Goal: Communication & Community: Answer question/provide support

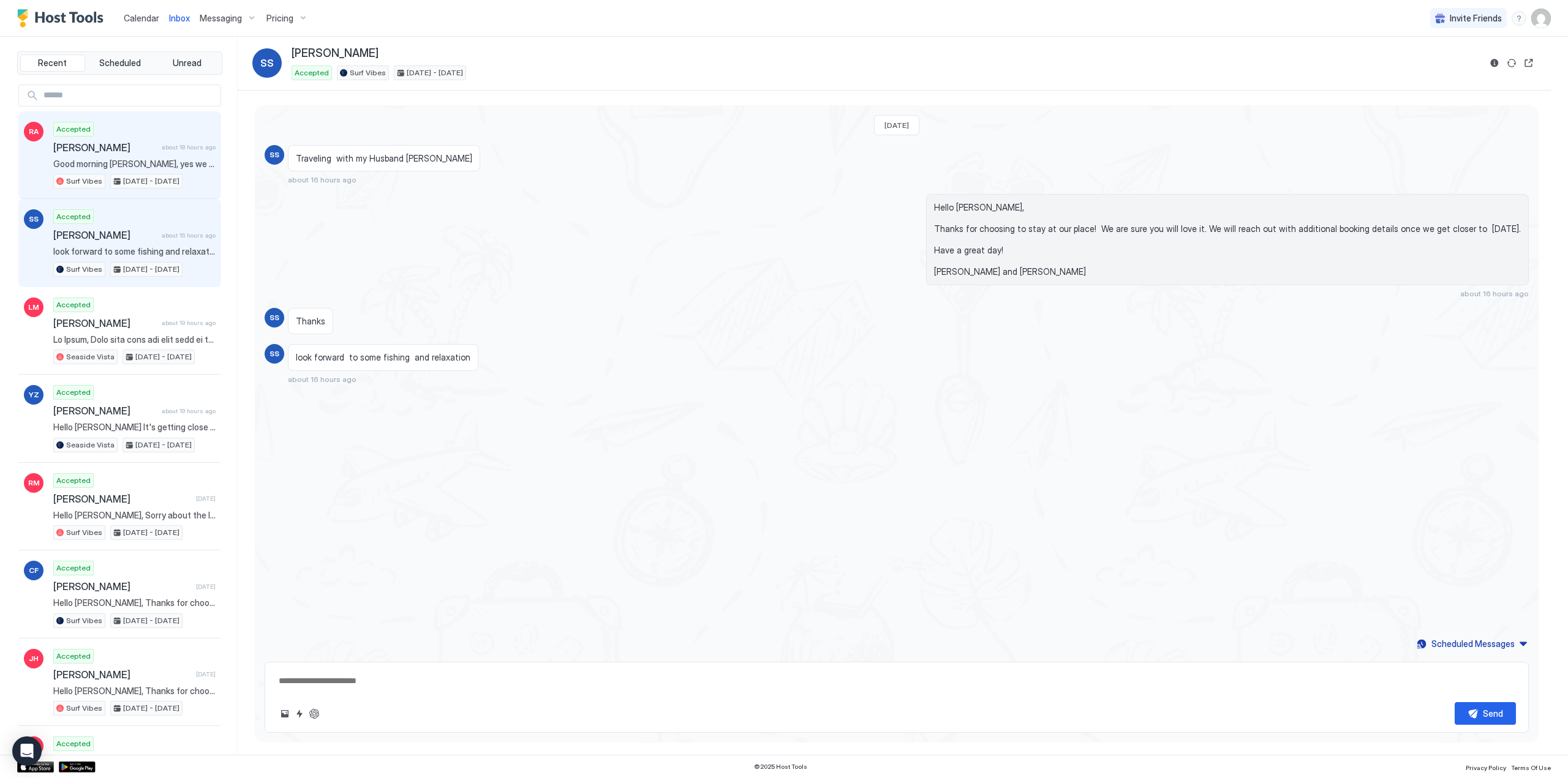
click at [71, 158] on span "Good morning [PERSON_NAME], yes we will be sharing more information as you get …" at bounding box center [134, 164] width 162 height 11
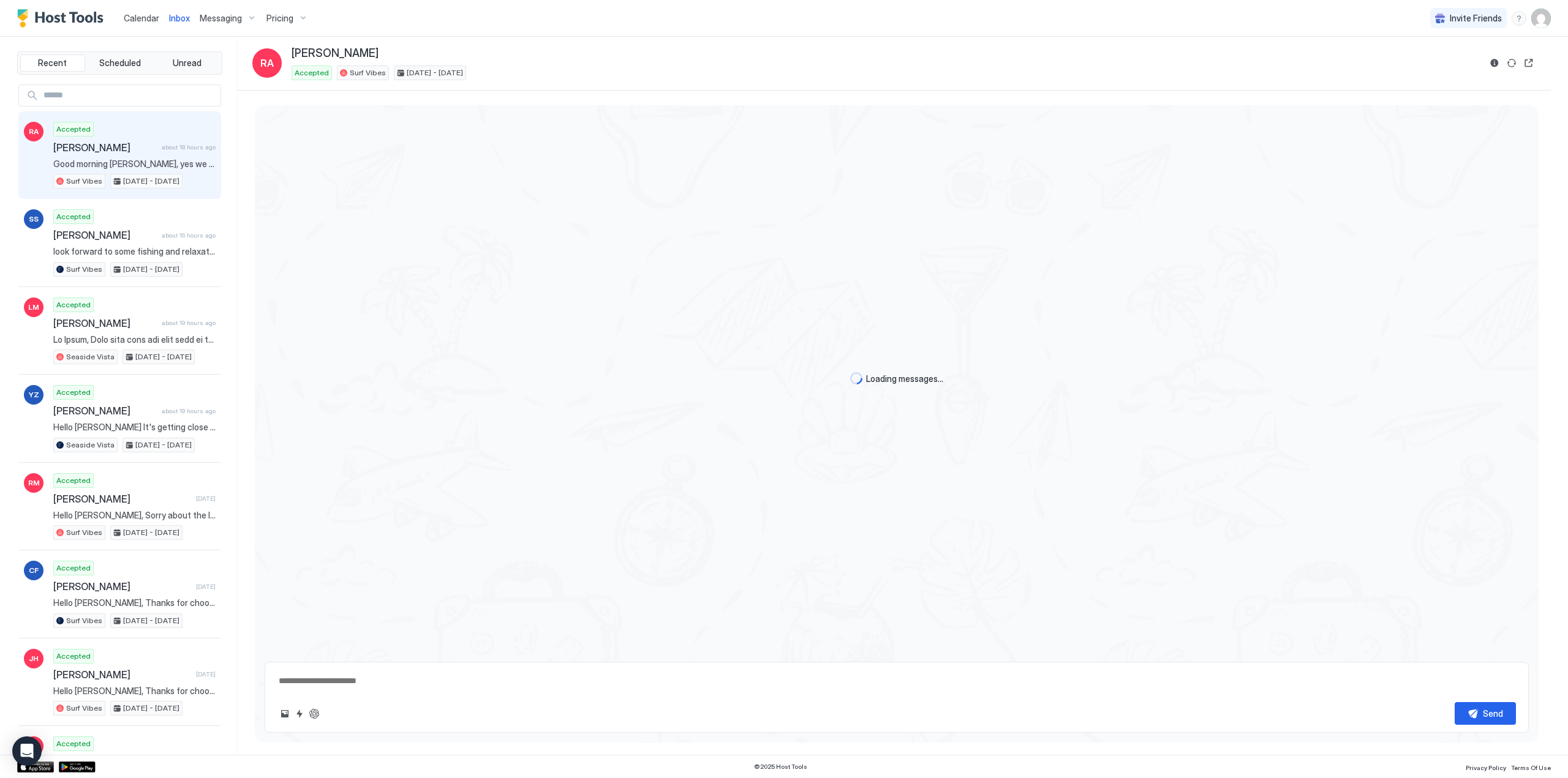
type textarea "*"
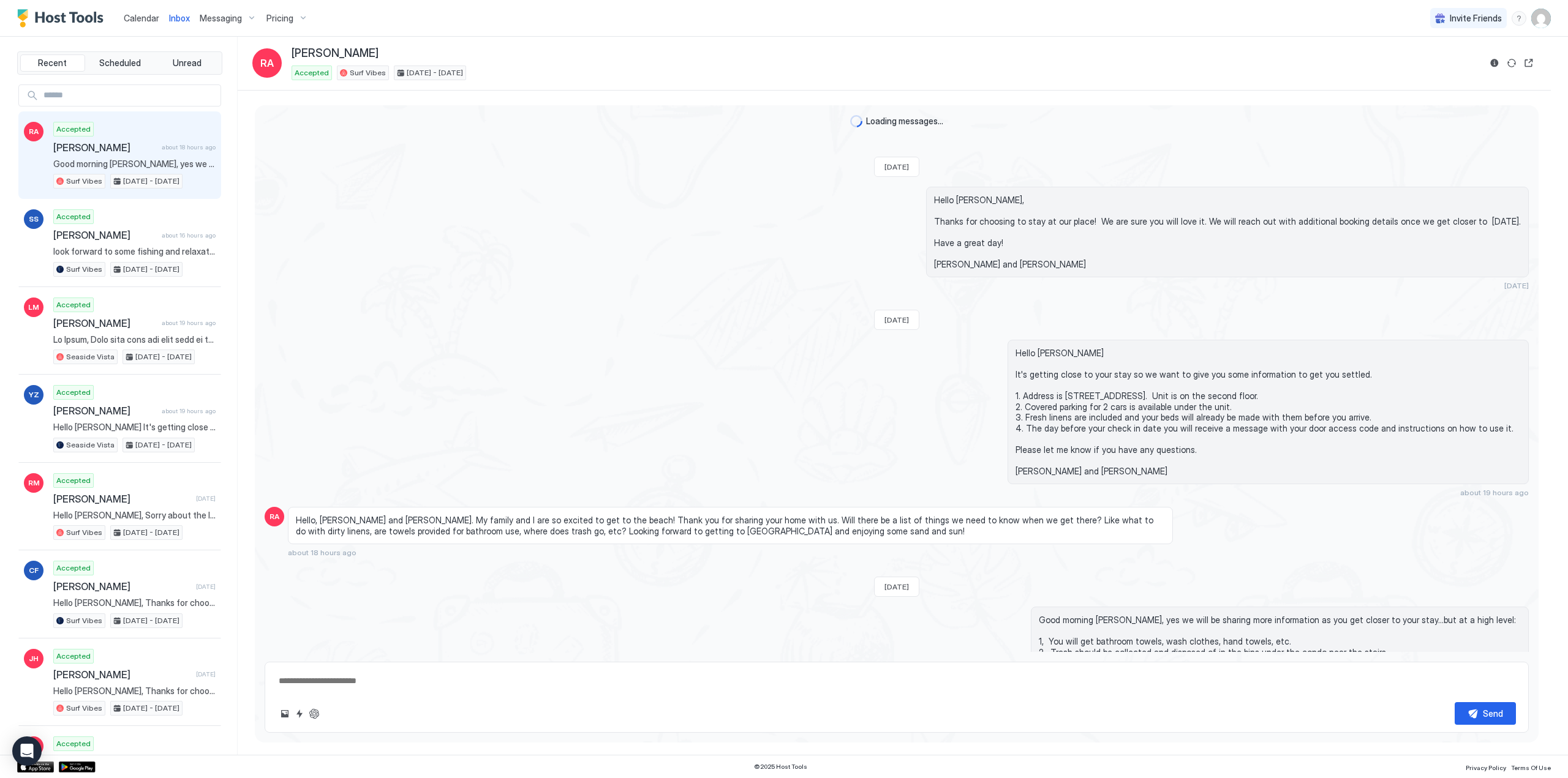
scroll to position [100, 0]
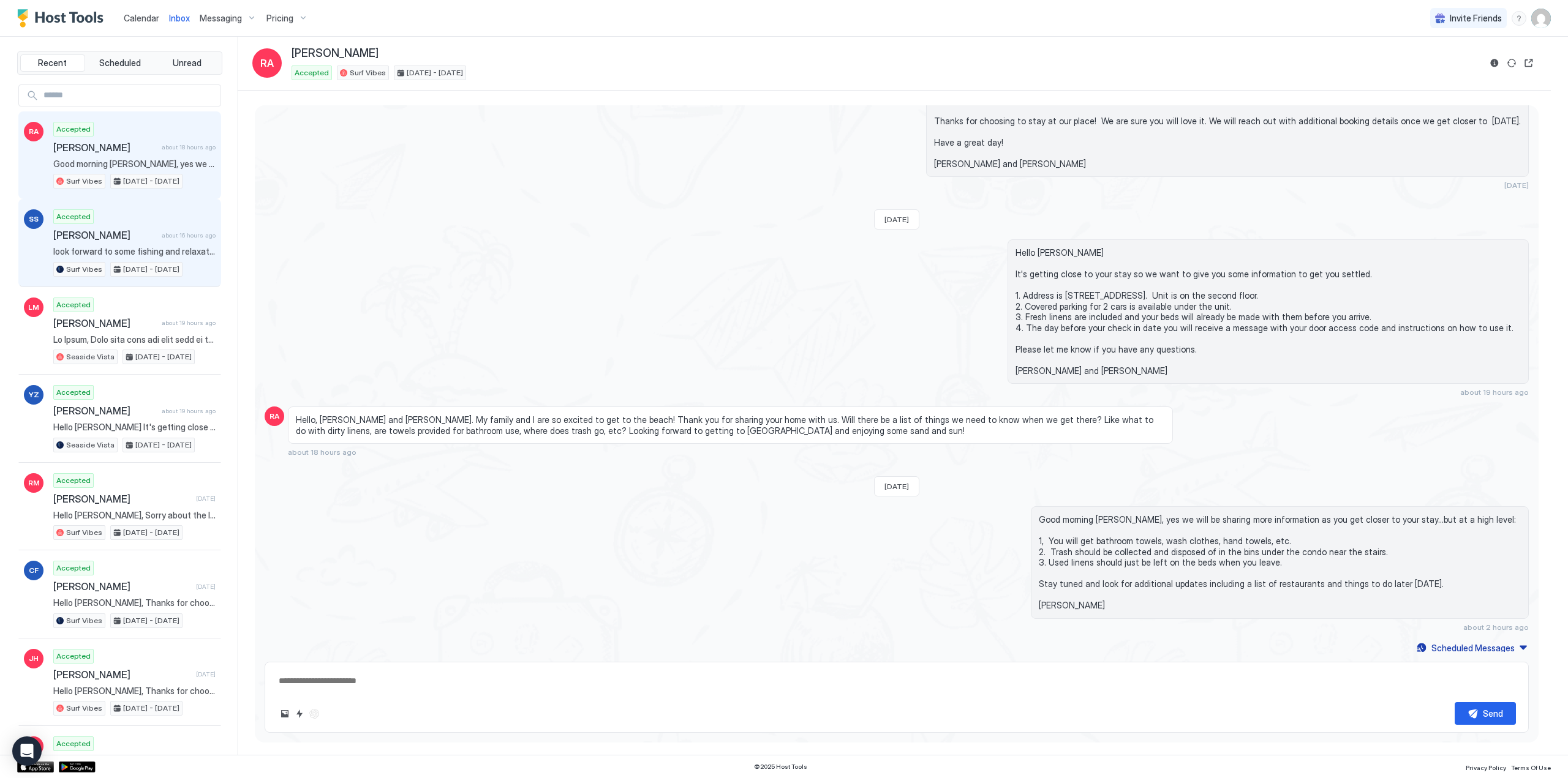
click at [74, 234] on span "[PERSON_NAME]" at bounding box center [105, 235] width 104 height 12
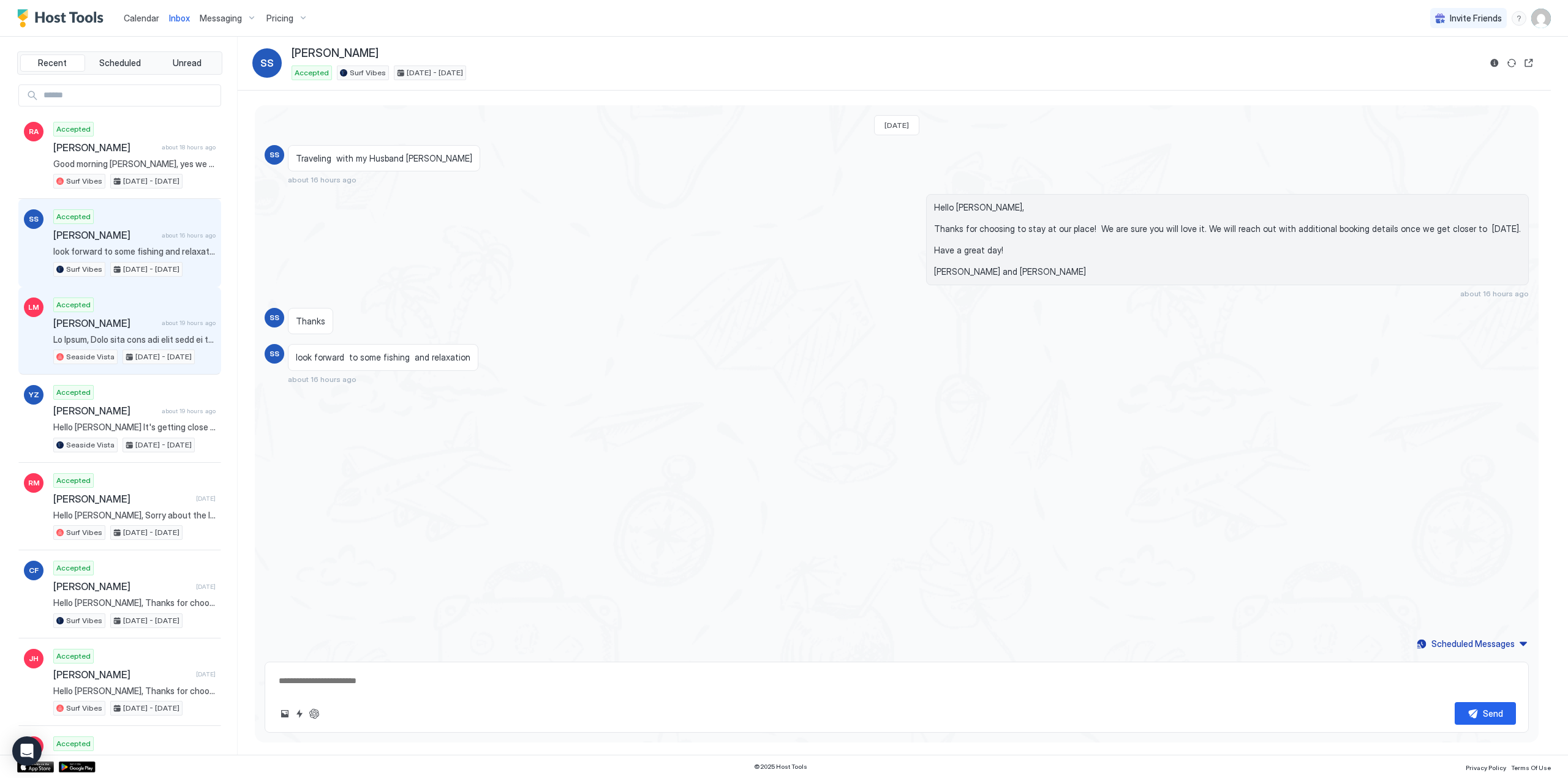
click at [100, 324] on span "[PERSON_NAME]" at bounding box center [105, 323] width 104 height 12
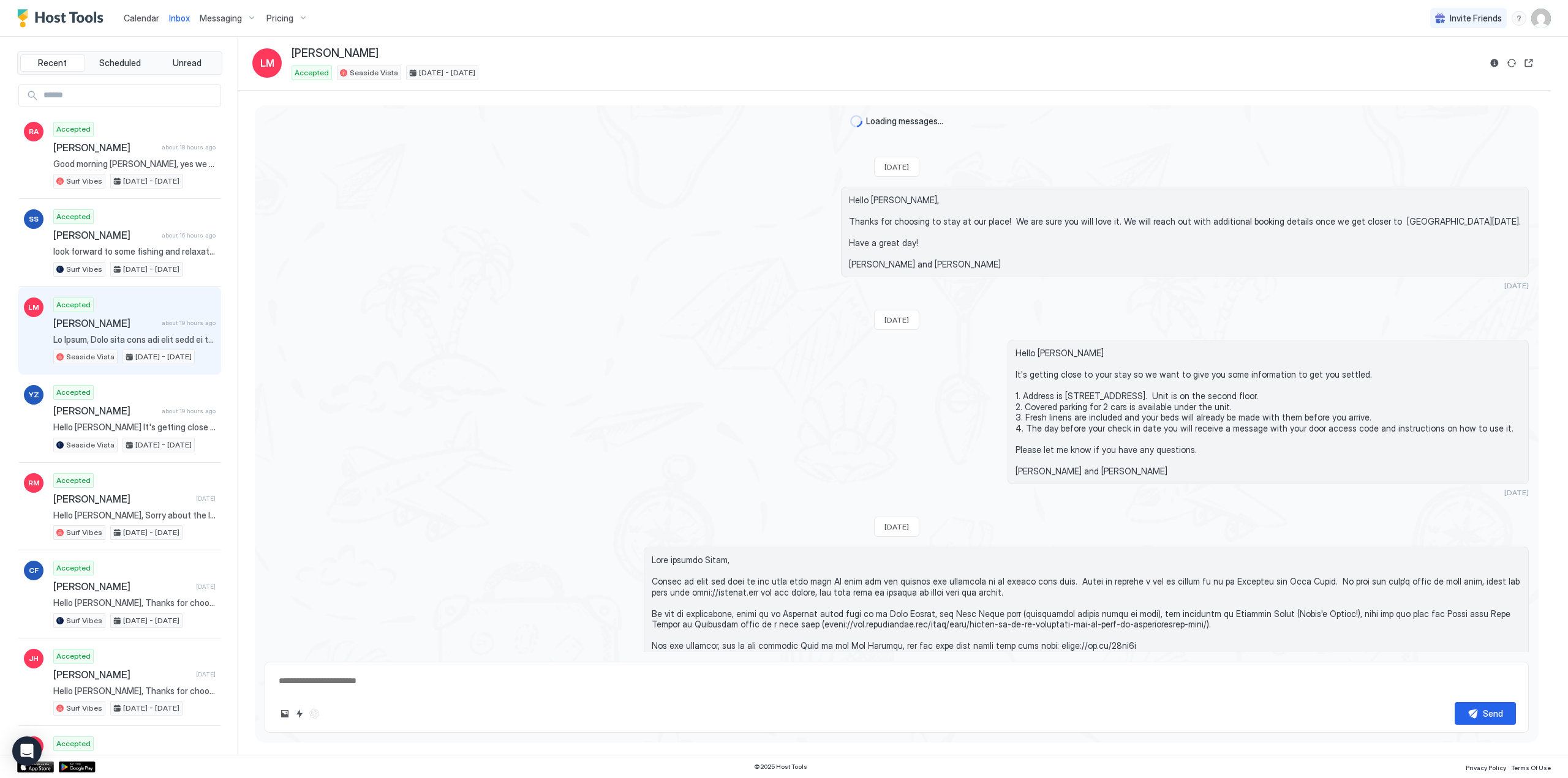
scroll to position [1554, 0]
